Goal: Information Seeking & Learning: Learn about a topic

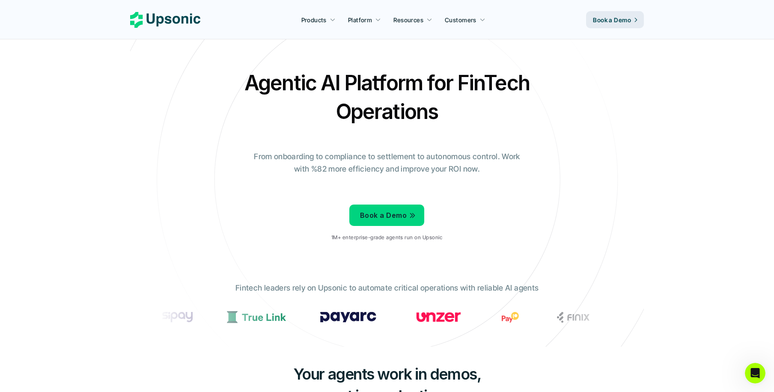
click at [395, 247] on div "Book a Demo 1M+ enterprise-grade agents run on Upsonic" at bounding box center [386, 224] width 111 height 48
click at [435, 244] on div "Book a Demo 1M+ enterprise-grade agents run on Upsonic" at bounding box center [386, 224] width 111 height 48
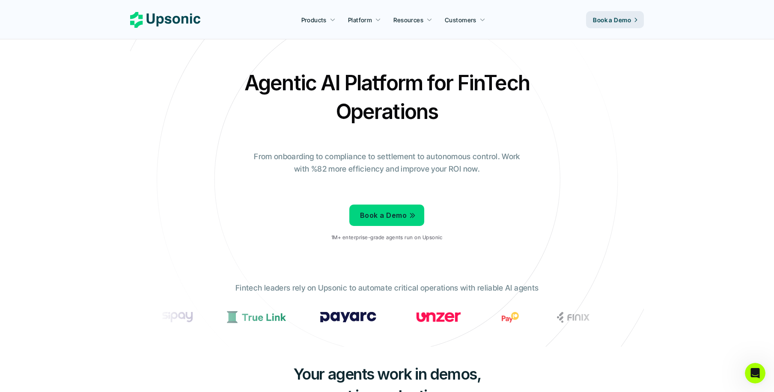
click at [435, 244] on div "Book a Demo 1M+ enterprise-grade agents run on Upsonic" at bounding box center [386, 224] width 111 height 48
click at [407, 238] on p "1M+ enterprise-grade agents run on Upsonic" at bounding box center [386, 238] width 111 height 6
click at [383, 236] on p "1M+ enterprise-grade agents run on Upsonic" at bounding box center [386, 238] width 111 height 6
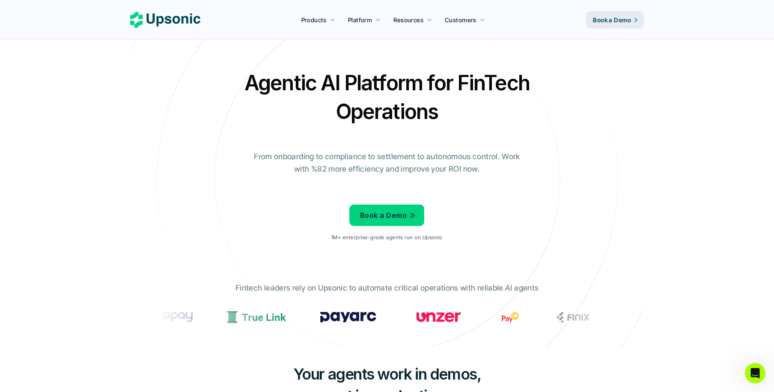
click at [383, 236] on p "1M+ enterprise-grade agents run on Upsonic" at bounding box center [386, 238] width 111 height 6
click at [392, 238] on p "1M+ enterprise-grade agents run on Upsonic" at bounding box center [386, 238] width 111 height 6
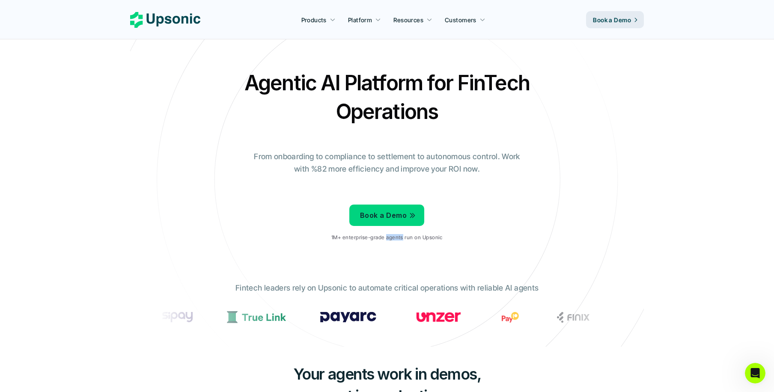
click at [392, 238] on p "1M+ enterprise-grade agents run on Upsonic" at bounding box center [386, 238] width 111 height 6
click at [387, 237] on p "1M+ enterprise-grade agents run on Upsonic" at bounding box center [386, 238] width 111 height 6
click at [391, 229] on div "Book a Demo 1M+ enterprise-grade agents run on Upsonic" at bounding box center [386, 224] width 111 height 48
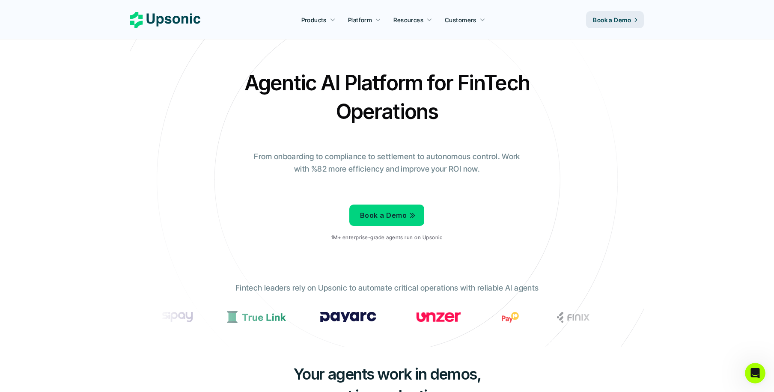
click at [391, 238] on p "1M+ enterprise-grade agents run on Upsonic" at bounding box center [386, 238] width 111 height 6
click at [394, 291] on p "Fintech leaders rely on Upsonic to automate critical operations with reliable A…" at bounding box center [386, 288] width 303 height 12
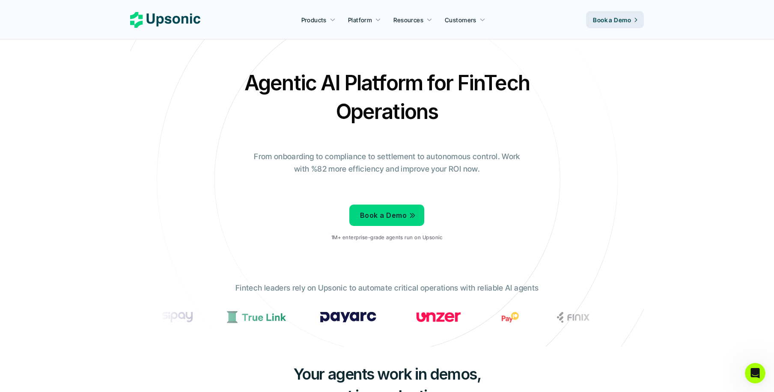
click at [394, 291] on p "Fintech leaders rely on Upsonic to automate critical operations with reliable A…" at bounding box center [386, 288] width 303 height 12
click at [388, 289] on p "Fintech leaders rely on Upsonic to automate critical operations with reliable A…" at bounding box center [386, 288] width 303 height 12
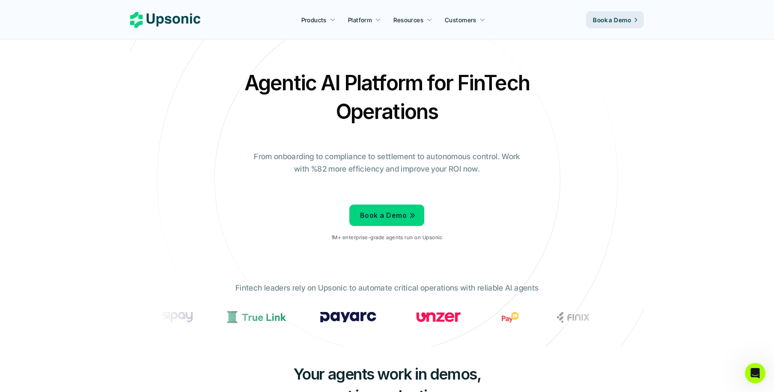
click at [388, 289] on p "Fintech leaders rely on Upsonic to automate critical operations with reliable A…" at bounding box center [386, 288] width 303 height 12
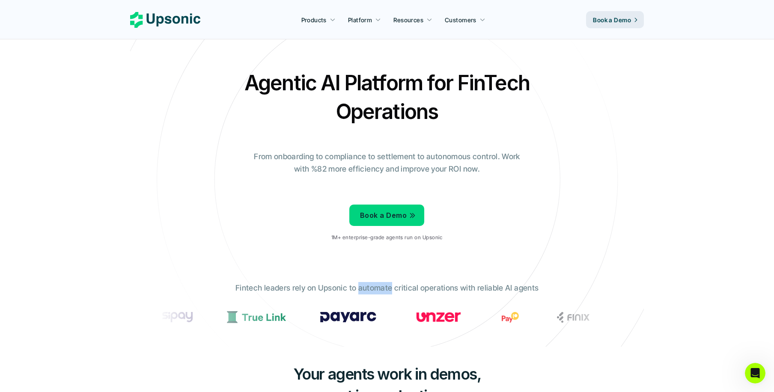
click at [388, 289] on p "Fintech leaders rely on Upsonic to automate critical operations with reliable A…" at bounding box center [386, 288] width 303 height 12
click at [383, 288] on p "Fintech leaders rely on Upsonic to automate critical operations with reliable A…" at bounding box center [386, 288] width 303 height 12
click at [398, 288] on p "Fintech leaders rely on Upsonic to automate critical operations with reliable A…" at bounding box center [386, 288] width 303 height 12
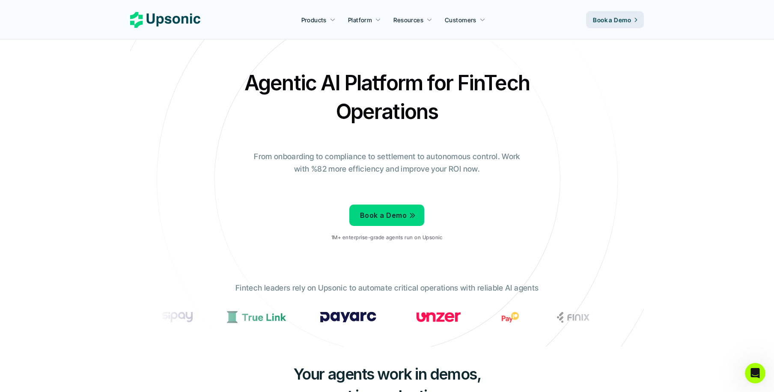
click at [398, 288] on p "Fintech leaders rely on Upsonic to automate critical operations with reliable A…" at bounding box center [386, 288] width 303 height 12
click at [397, 288] on p "Fintech leaders rely on Upsonic to automate critical operations with reliable A…" at bounding box center [386, 288] width 303 height 12
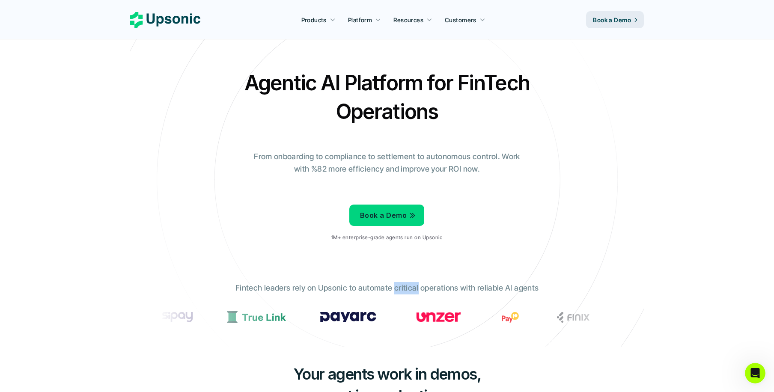
click at [397, 288] on p "Fintech leaders rely on Upsonic to automate critical operations with reliable A…" at bounding box center [386, 288] width 303 height 12
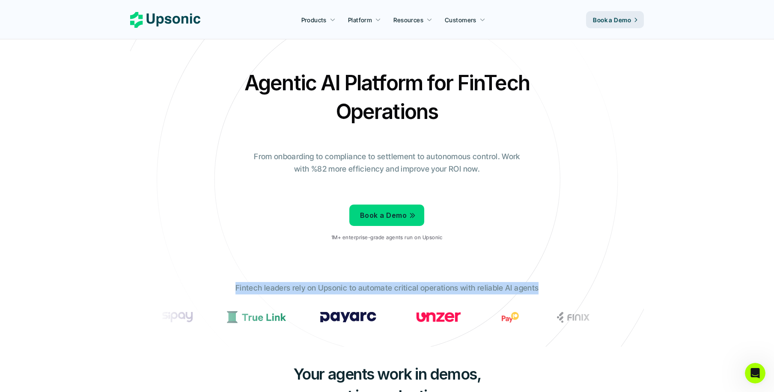
click at [433, 288] on p "Fintech leaders rely on Upsonic to automate critical operations with reliable A…" at bounding box center [386, 288] width 303 height 12
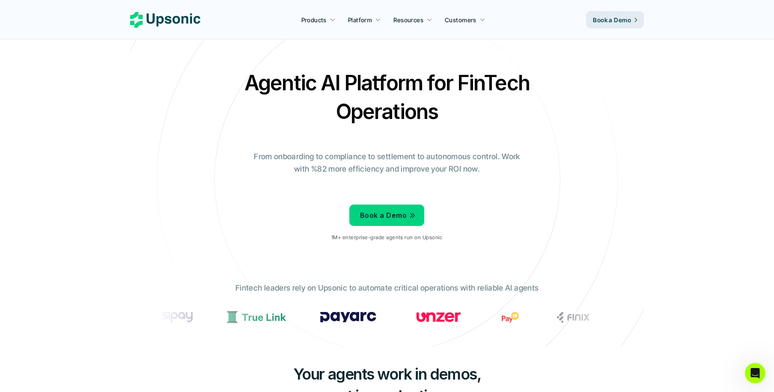
click at [422, 285] on p "Fintech leaders rely on Upsonic to automate critical operations with reliable A…" at bounding box center [386, 288] width 303 height 12
click at [408, 285] on p "Fintech leaders rely on Upsonic to automate critical operations with reliable A…" at bounding box center [386, 288] width 303 height 12
click at [385, 285] on p "Fintech leaders rely on Upsonic to automate critical operations with reliable A…" at bounding box center [386, 288] width 303 height 12
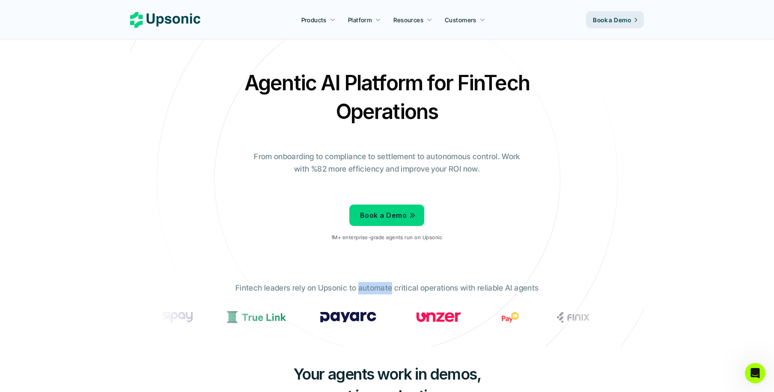
click at [399, 291] on p "Fintech leaders rely on Upsonic to automate critical operations with reliable A…" at bounding box center [386, 288] width 303 height 12
click at [411, 157] on p "From onboarding to compliance to settlement to autonomous control. Work with %8…" at bounding box center [387, 163] width 278 height 25
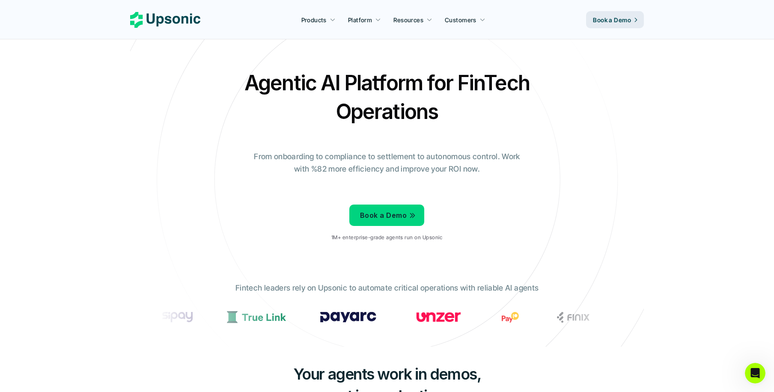
click at [411, 157] on p "From onboarding to compliance to settlement to autonomous control. Work with %8…" at bounding box center [387, 163] width 278 height 25
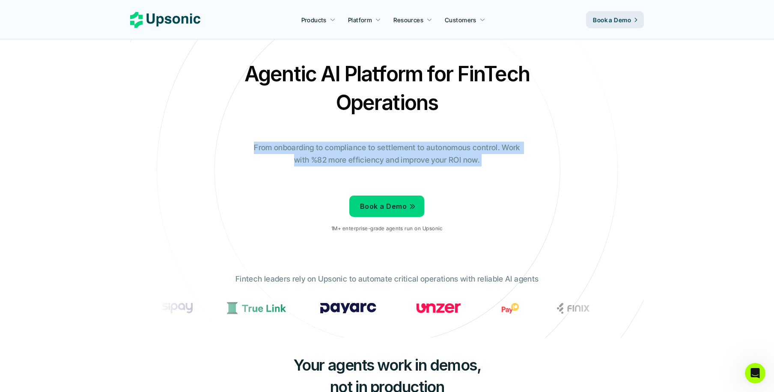
scroll to position [11, 0]
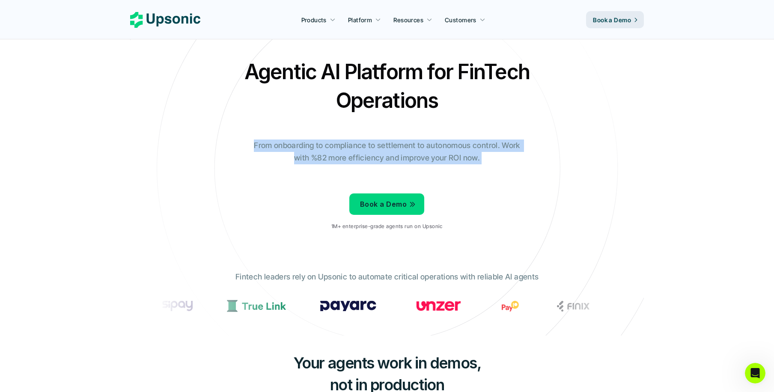
click at [430, 157] on p "From onboarding to compliance to settlement to autonomous control. Work with %8…" at bounding box center [387, 152] width 278 height 25
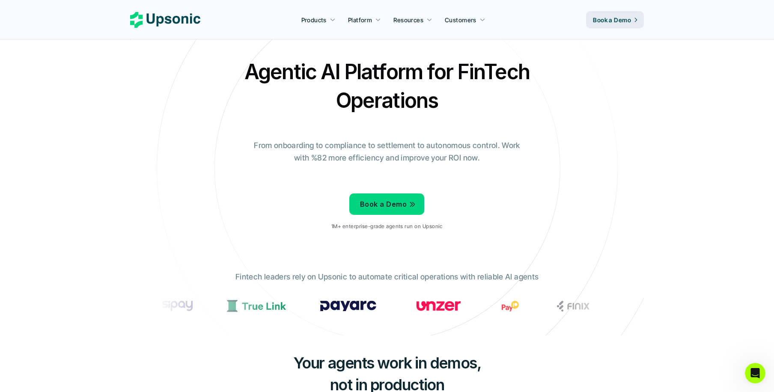
click at [430, 157] on p "From onboarding to compliance to settlement to autonomous control. Work with %8…" at bounding box center [387, 152] width 278 height 25
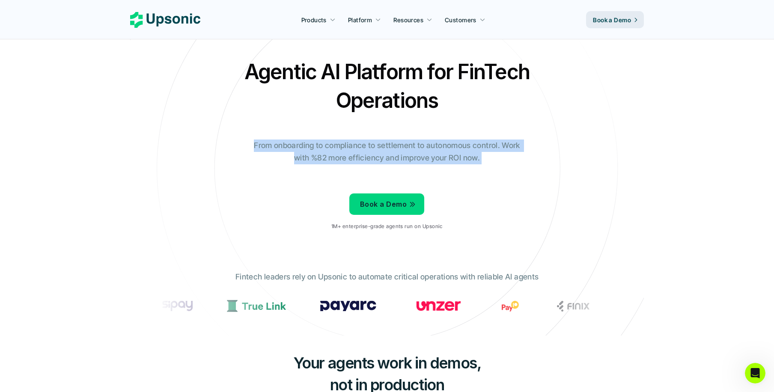
click at [451, 158] on p "From onboarding to compliance to settlement to autonomous control. Work with %8…" at bounding box center [387, 152] width 278 height 25
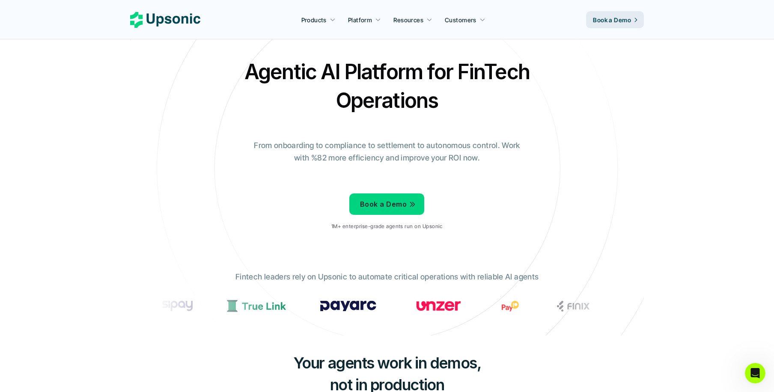
click at [448, 157] on p "From onboarding to compliance to settlement to autonomous control. Work with %8…" at bounding box center [387, 152] width 278 height 25
click at [422, 157] on p "From onboarding to compliance to settlement to autonomous control. Work with %8…" at bounding box center [387, 152] width 278 height 25
click at [309, 143] on p "From onboarding to compliance to settlement to autonomous control. Work with %8…" at bounding box center [387, 152] width 278 height 25
click at [293, 143] on p "From onboarding to compliance to settlement to autonomous control. Work with %8…" at bounding box center [387, 152] width 278 height 25
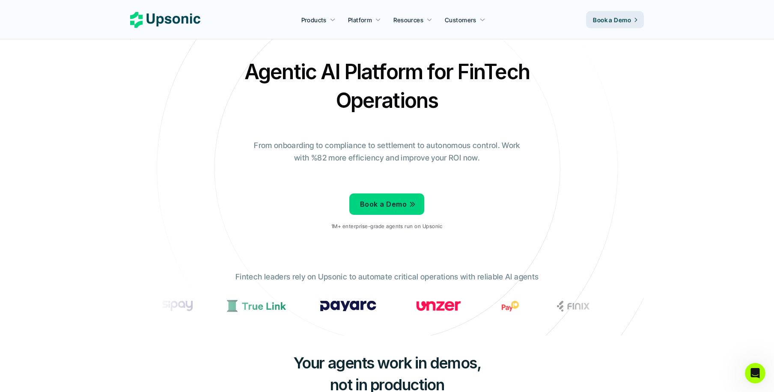
click at [293, 143] on p "From onboarding to compliance to settlement to autonomous control. Work with %8…" at bounding box center [387, 152] width 278 height 25
click at [283, 145] on p "From onboarding to compliance to settlement to autonomous control. Work with %8…" at bounding box center [387, 152] width 278 height 25
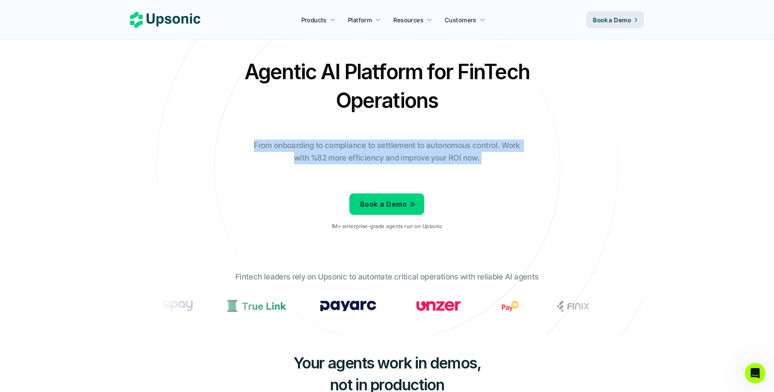
click at [293, 151] on p "From onboarding to compliance to settlement to autonomous control. Work with %8…" at bounding box center [387, 152] width 278 height 25
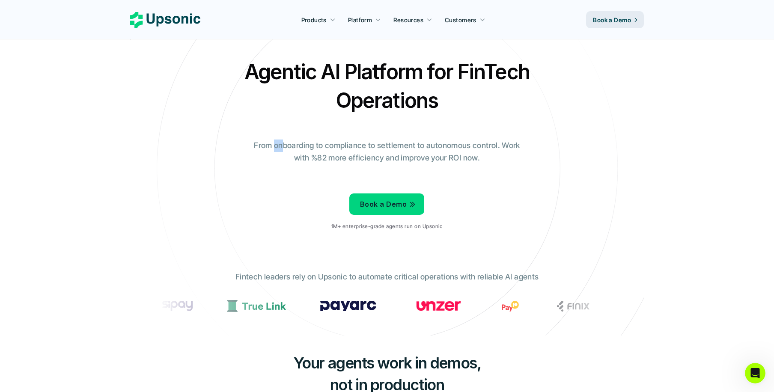
drag, startPoint x: 274, startPoint y: 145, endPoint x: 286, endPoint y: 146, distance: 12.0
click at [286, 146] on p "From onboarding to compliance to settlement to autonomous control. Work with %8…" at bounding box center [387, 152] width 278 height 25
click at [276, 143] on p "From onboarding to compliance to settlement to autonomous control. Work with %8…" at bounding box center [387, 152] width 278 height 25
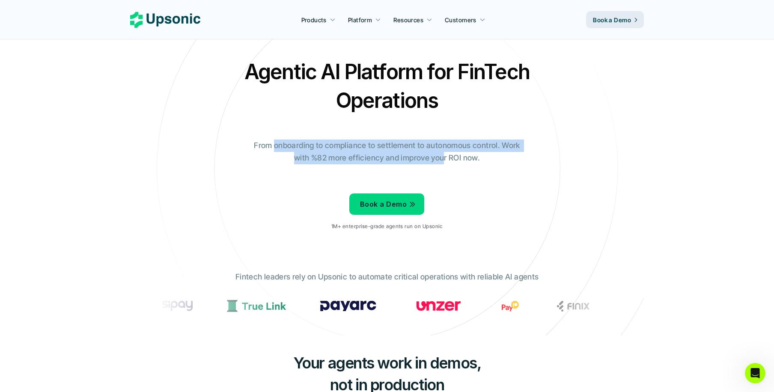
drag, startPoint x: 276, startPoint y: 143, endPoint x: 443, endPoint y: 154, distance: 166.4
click at [443, 154] on p "From onboarding to compliance to settlement to autonomous control. Work with %8…" at bounding box center [387, 152] width 278 height 25
click at [444, 155] on p "From onboarding to compliance to settlement to autonomous control. Work with %8…" at bounding box center [387, 152] width 278 height 25
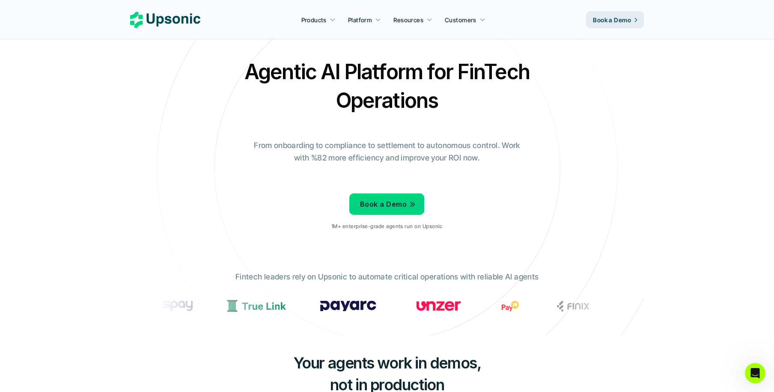
click at [444, 155] on p "From onboarding to compliance to settlement to autonomous control. Work with %8…" at bounding box center [387, 152] width 278 height 25
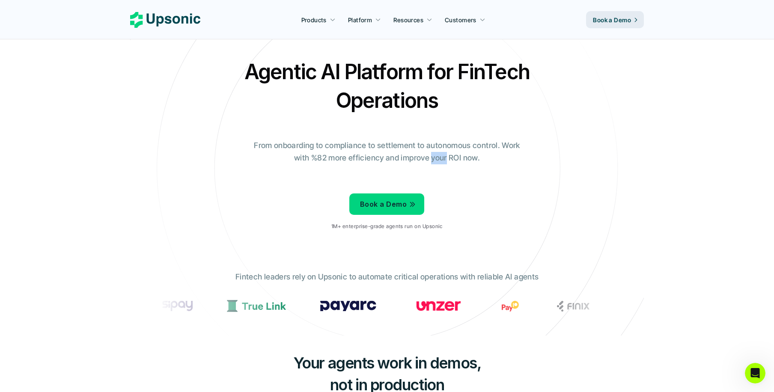
click at [444, 155] on p "From onboarding to compliance to settlement to autonomous control. Work with %8…" at bounding box center [387, 152] width 278 height 25
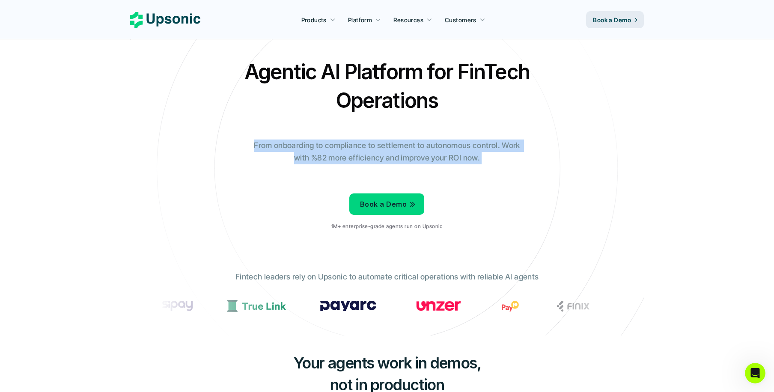
click at [452, 158] on p "From onboarding to compliance to settlement to autonomous control. Work with %8…" at bounding box center [387, 152] width 278 height 25
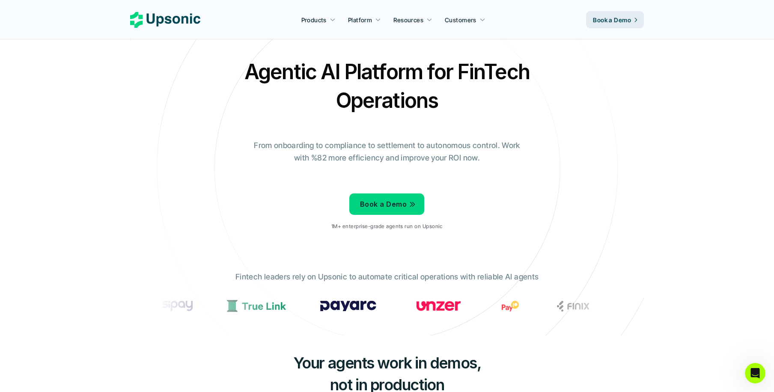
click at [452, 158] on p "From onboarding to compliance to settlement to autonomous control. Work with %8…" at bounding box center [387, 152] width 278 height 25
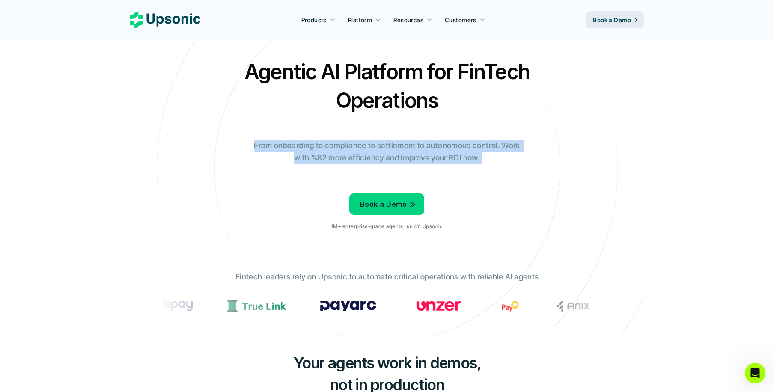
click at [453, 159] on p "From onboarding to compliance to settlement to autonomous control. Work with %8…" at bounding box center [387, 152] width 278 height 25
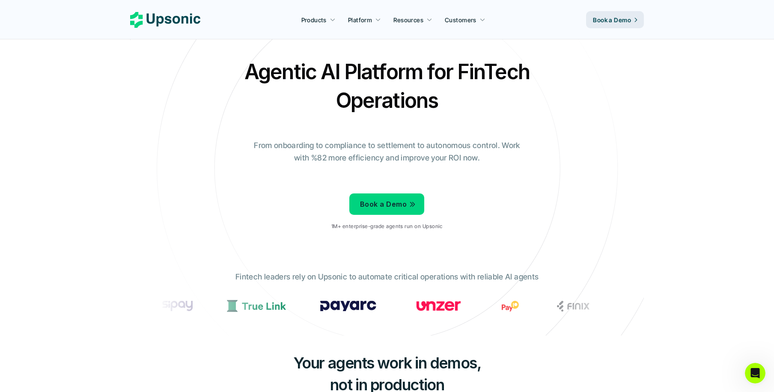
click at [309, 141] on p "From onboarding to compliance to settlement to autonomous control. Work with %8…" at bounding box center [387, 152] width 278 height 25
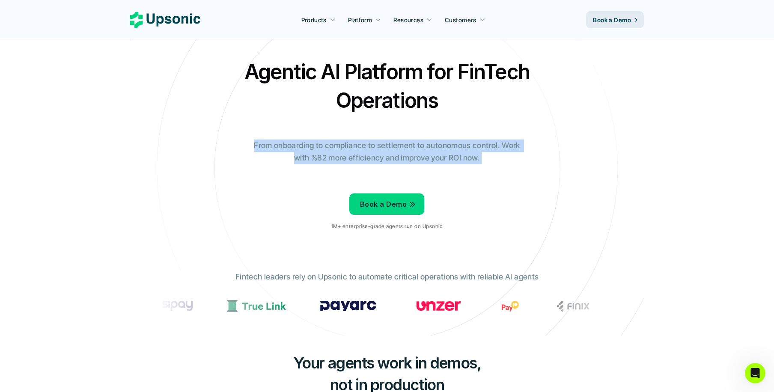
click at [351, 150] on p "From onboarding to compliance to settlement to autonomous control. Work with %8…" at bounding box center [387, 152] width 278 height 25
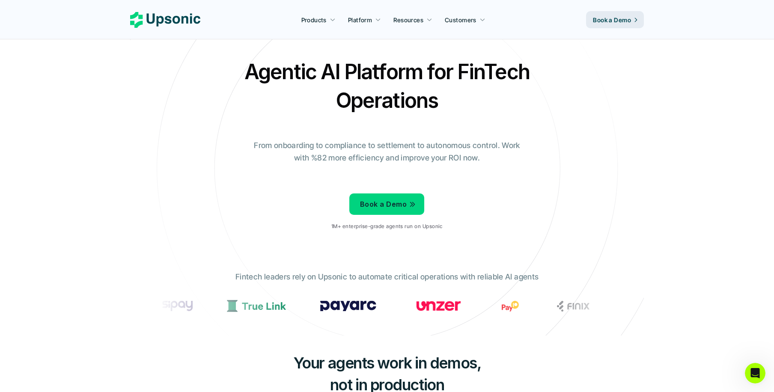
click at [351, 150] on p "From onboarding to compliance to settlement to autonomous control. Work with %8…" at bounding box center [387, 152] width 278 height 25
click at [364, 144] on p "From onboarding to compliance to settlement to autonomous control. Work with %8…" at bounding box center [387, 152] width 278 height 25
click at [345, 145] on p "From onboarding to compliance to settlement to autonomous control. Work with %8…" at bounding box center [387, 152] width 278 height 25
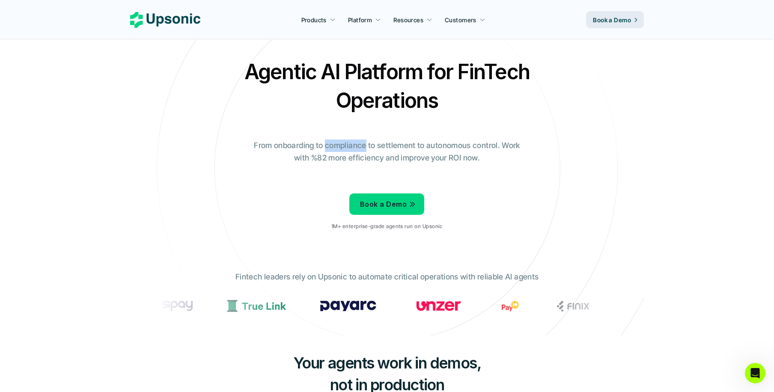
click at [345, 145] on p "From onboarding to compliance to settlement to autonomous control. Work with %8…" at bounding box center [387, 152] width 278 height 25
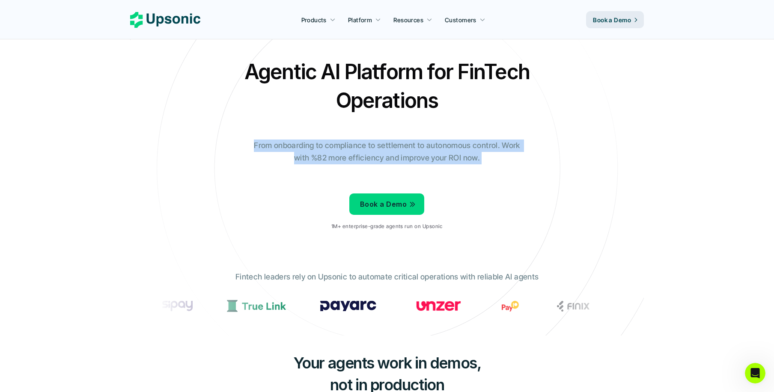
click at [346, 159] on p "From onboarding to compliance to settlement to autonomous control. Work with %8…" at bounding box center [387, 152] width 278 height 25
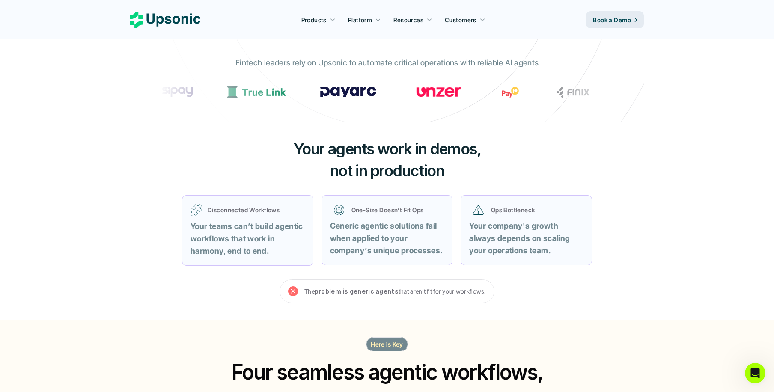
scroll to position [411, 0]
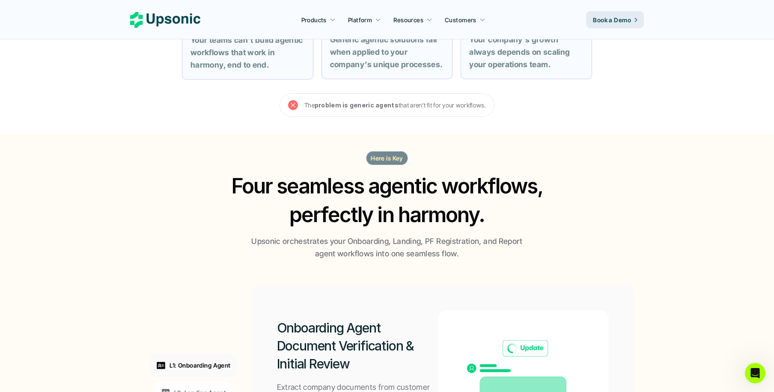
click at [416, 197] on h2 "Four seamless agentic workflows, perfectly in harmony." at bounding box center [387, 200] width 329 height 57
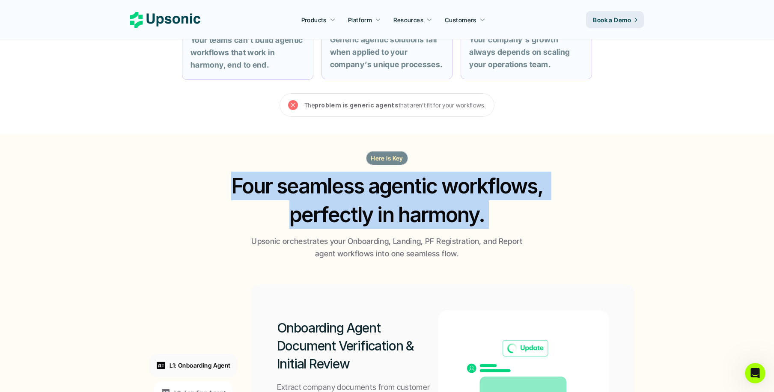
click at [417, 205] on h2 "Four seamless agentic workflows, perfectly in harmony." at bounding box center [387, 200] width 329 height 57
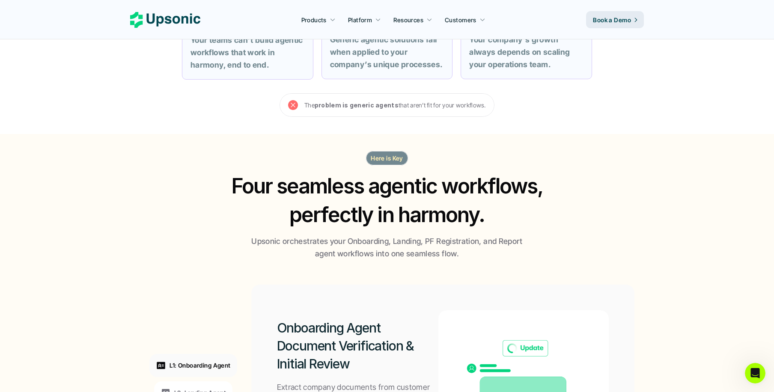
click at [417, 205] on h2 "Four seamless agentic workflows, perfectly in harmony." at bounding box center [387, 200] width 329 height 57
click at [385, 214] on h2 "Four seamless agentic workflows, perfectly in harmony." at bounding box center [387, 200] width 329 height 57
click at [284, 189] on h2 "Four seamless agentic workflows, perfectly in harmony." at bounding box center [387, 200] width 329 height 57
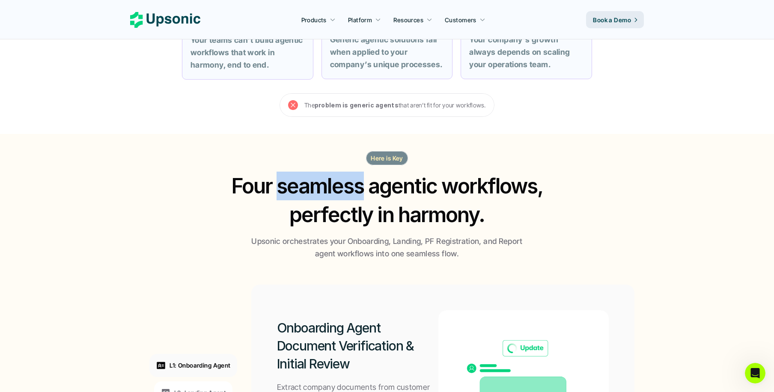
click at [282, 190] on h2 "Four seamless agentic workflows, perfectly in harmony." at bounding box center [387, 200] width 329 height 57
drag, startPoint x: 282, startPoint y: 190, endPoint x: 374, endPoint y: 214, distance: 96.0
click at [374, 214] on h2 "Four seamless agentic workflows, perfectly in harmony." at bounding box center [387, 200] width 329 height 57
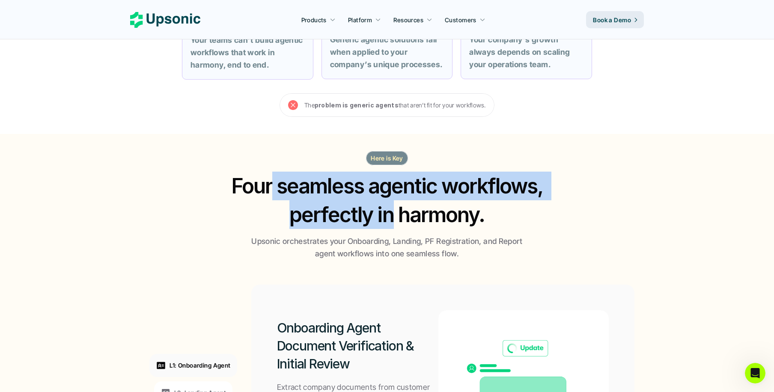
drag, startPoint x: 391, startPoint y: 220, endPoint x: 273, endPoint y: 190, distance: 120.9
click at [273, 190] on h2 "Four seamless agentic workflows, perfectly in harmony." at bounding box center [387, 200] width 329 height 57
click at [256, 140] on section "Here is Key Four seamless agentic workflows, perfectly in harmony. Upsonic orch…" at bounding box center [387, 352] width 774 height 436
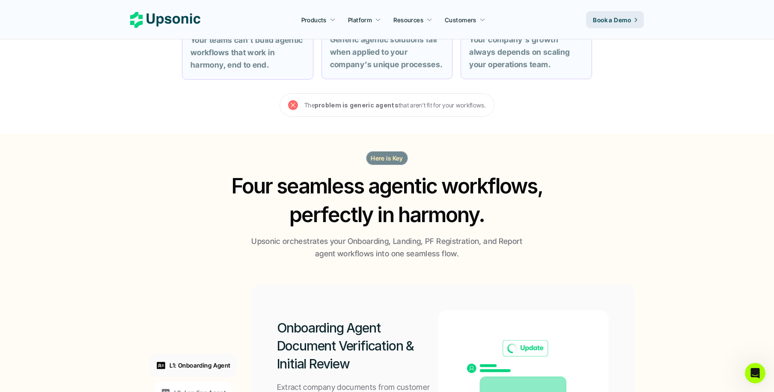
scroll to position [0, 0]
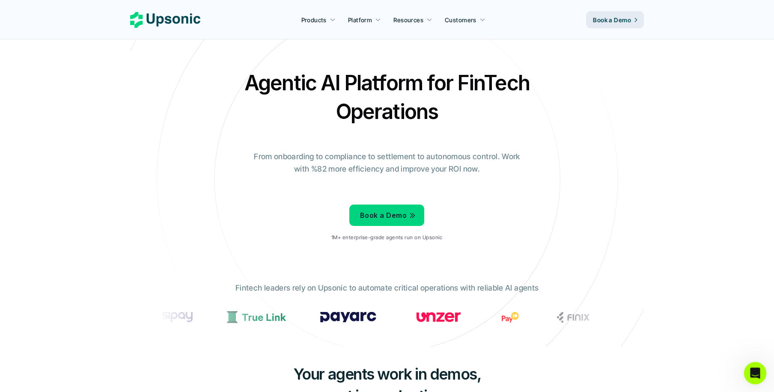
click at [756, 372] on icon "Open Intercom Messenger" at bounding box center [754, 372] width 14 height 14
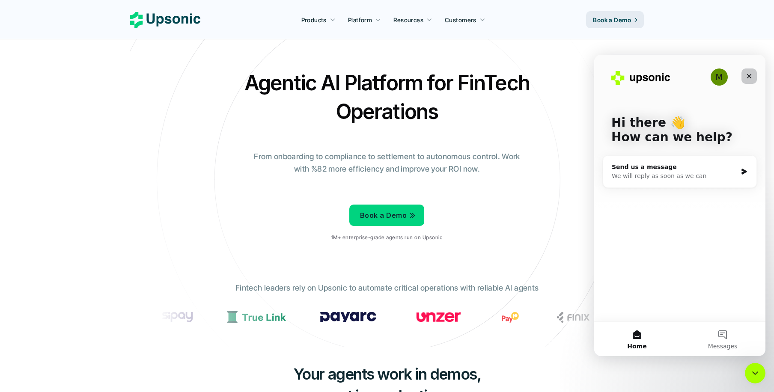
click at [752, 76] on icon "Close" at bounding box center [749, 76] width 7 height 7
